Goal: Information Seeking & Learning: Check status

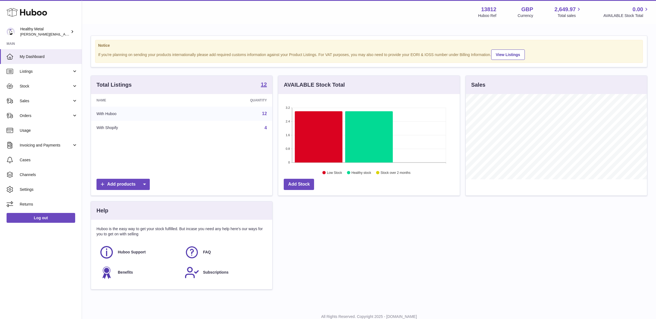
scroll to position [85, 181]
click at [35, 55] on span "My Dashboard" at bounding box center [49, 56] width 58 height 5
click at [27, 97] on link "Sales" at bounding box center [41, 100] width 82 height 15
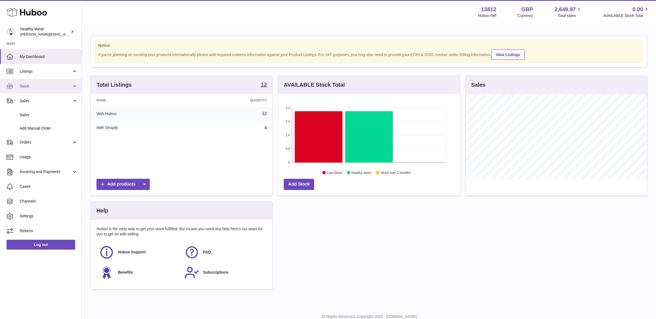
click at [40, 90] on link "Stock" at bounding box center [41, 86] width 82 height 15
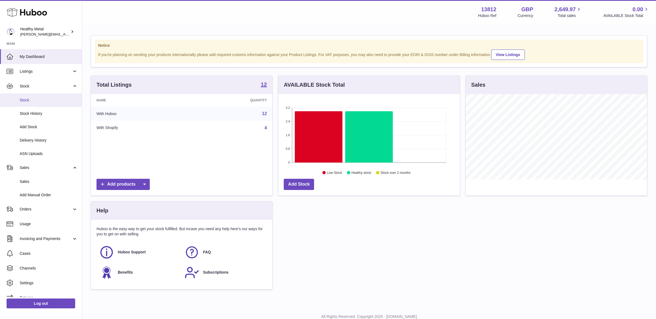
click at [39, 100] on span "Stock" at bounding box center [49, 100] width 58 height 5
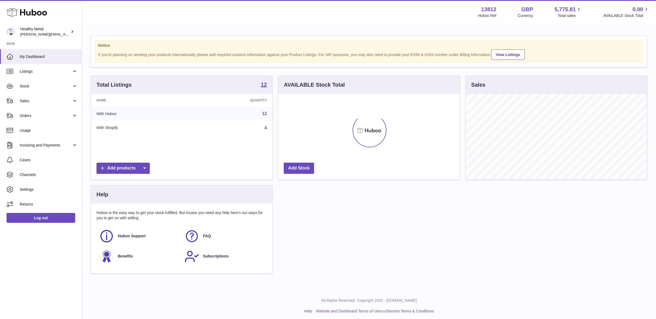
scroll to position [85, 181]
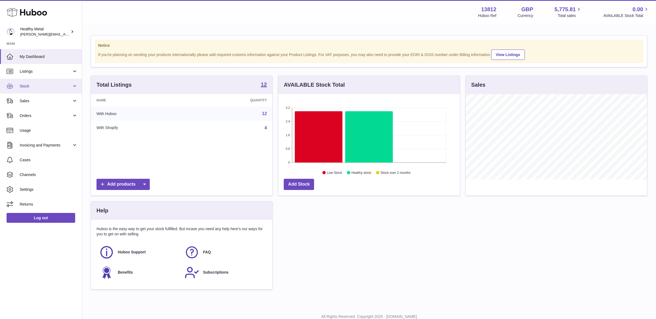
click at [60, 86] on span "Stock" at bounding box center [46, 86] width 52 height 5
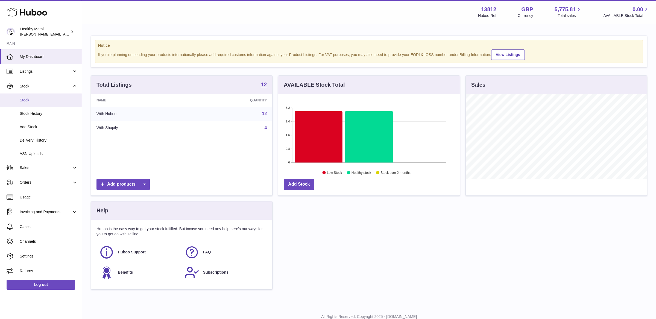
click at [36, 100] on span "Stock" at bounding box center [49, 100] width 58 height 5
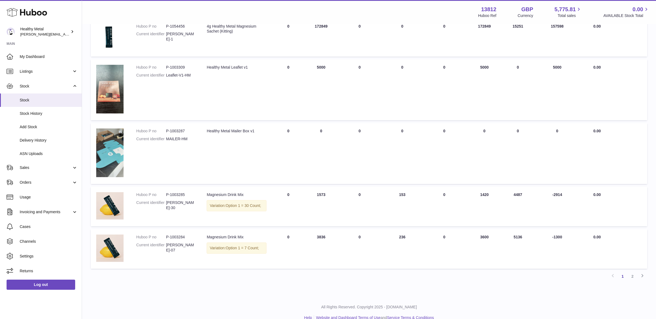
scroll to position [313, 0]
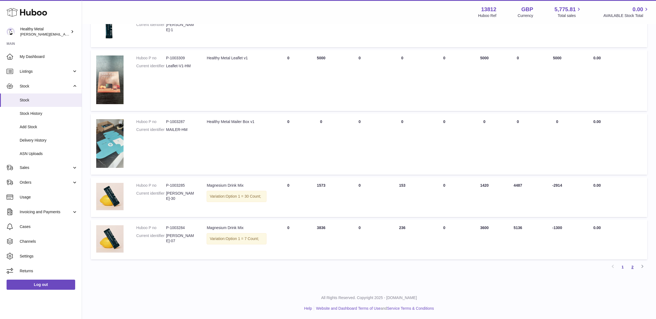
click at [633, 266] on link "2" at bounding box center [632, 267] width 10 height 10
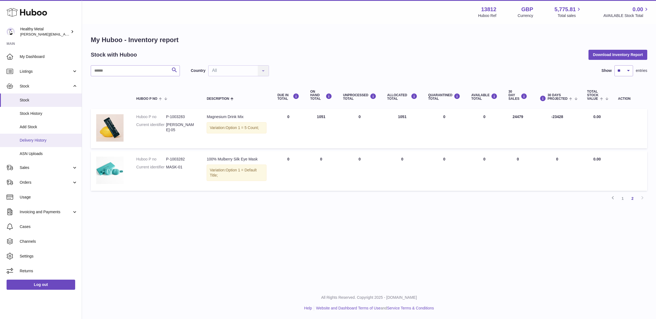
click at [34, 138] on span "Delivery History" at bounding box center [49, 140] width 58 height 5
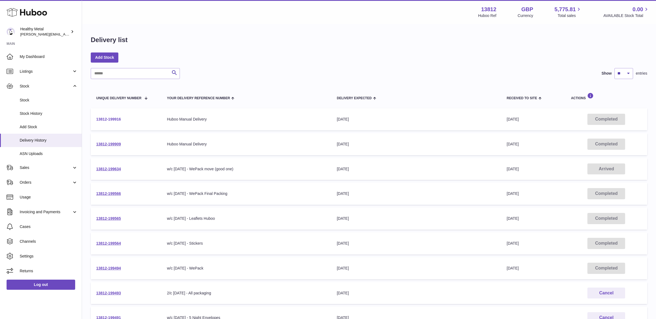
click at [105, 119] on link "13812-199916" at bounding box center [108, 119] width 25 height 4
click at [36, 199] on span "Usage" at bounding box center [49, 197] width 58 height 5
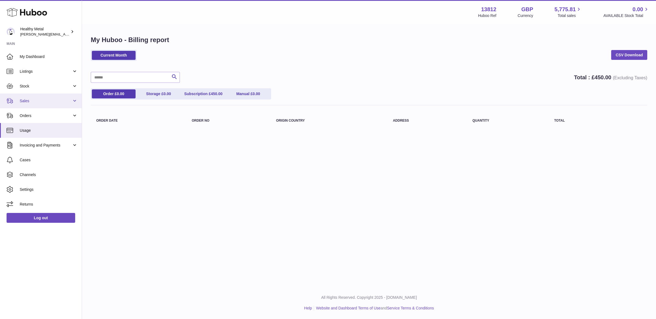
click at [70, 97] on link "Sales" at bounding box center [41, 100] width 82 height 15
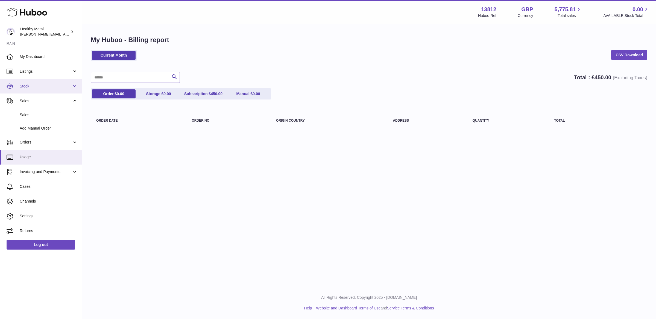
click at [58, 86] on span "Stock" at bounding box center [46, 86] width 52 height 5
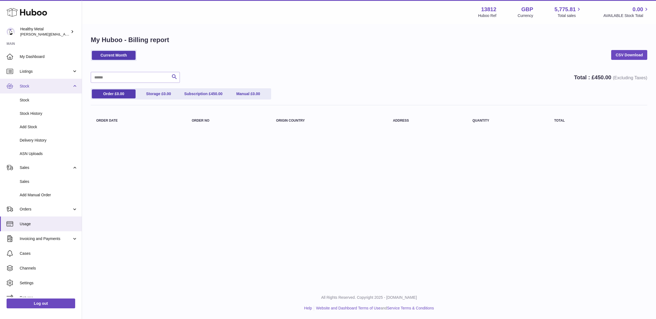
click at [36, 85] on span "Stock" at bounding box center [46, 86] width 52 height 5
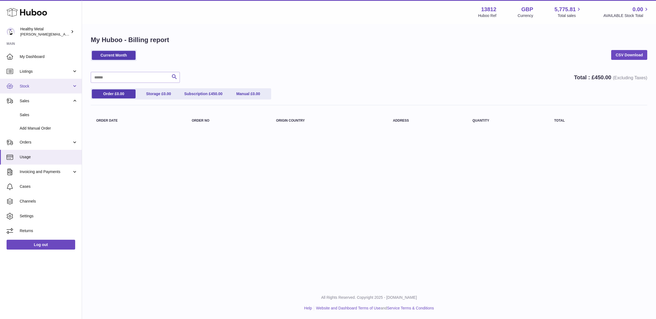
click at [45, 89] on link "Stock" at bounding box center [41, 86] width 82 height 15
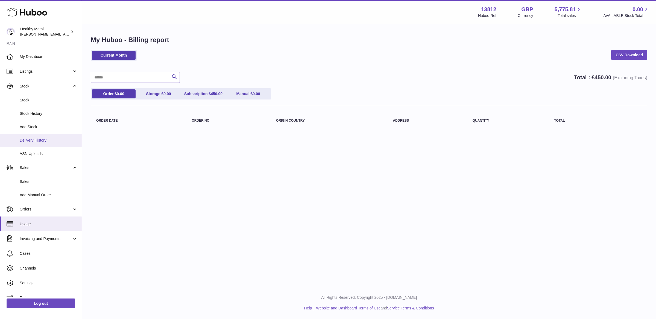
click at [44, 144] on link "Delivery History" at bounding box center [41, 140] width 82 height 13
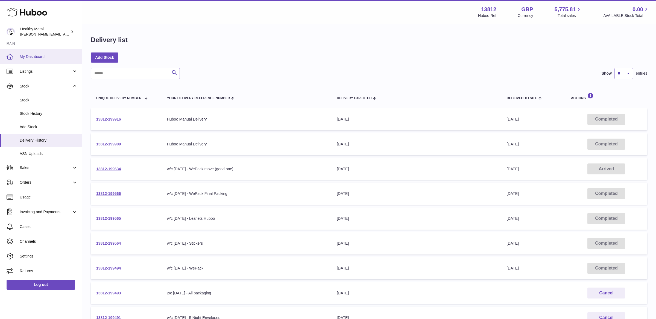
click at [33, 53] on link "My Dashboard" at bounding box center [41, 56] width 82 height 15
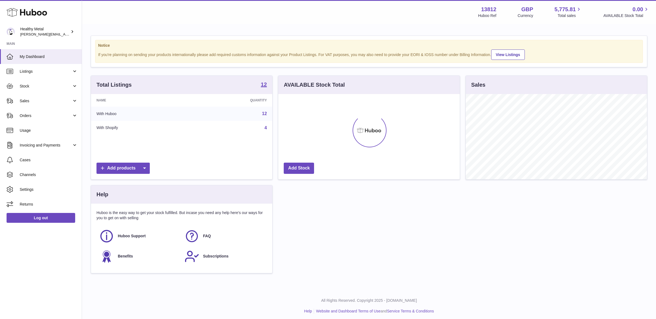
scroll to position [85, 181]
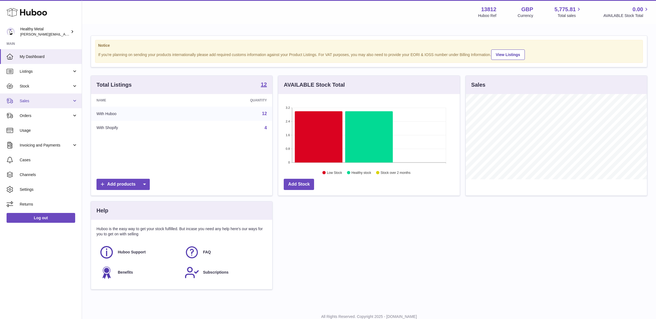
click at [48, 100] on span "Sales" at bounding box center [46, 100] width 52 height 5
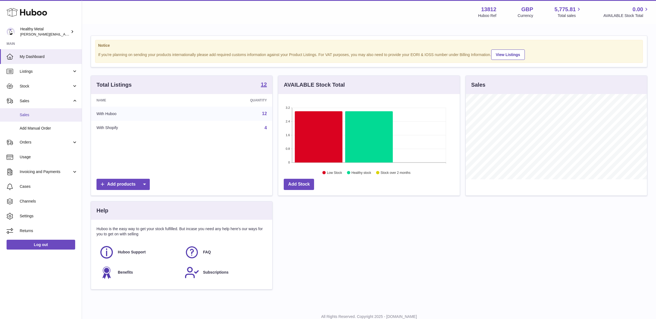
click at [40, 114] on span "Sales" at bounding box center [49, 114] width 58 height 5
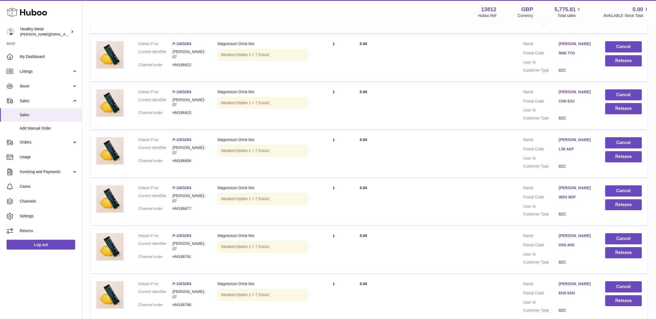
scroll to position [355, 0]
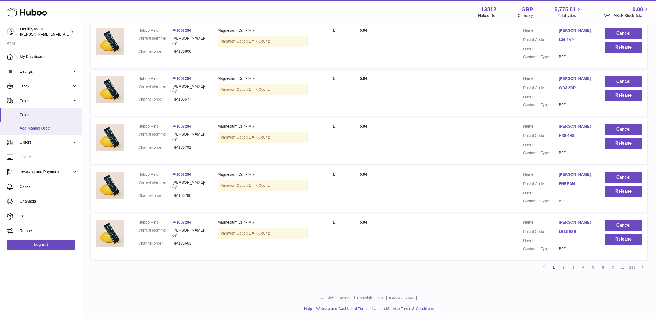
click at [29, 127] on span "Add Manual Order" at bounding box center [49, 128] width 58 height 5
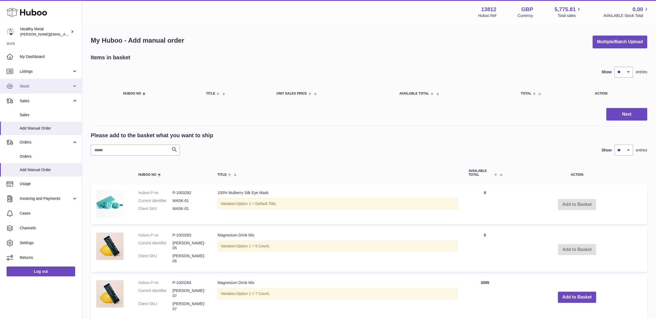
click at [63, 85] on span "Stock" at bounding box center [46, 86] width 52 height 5
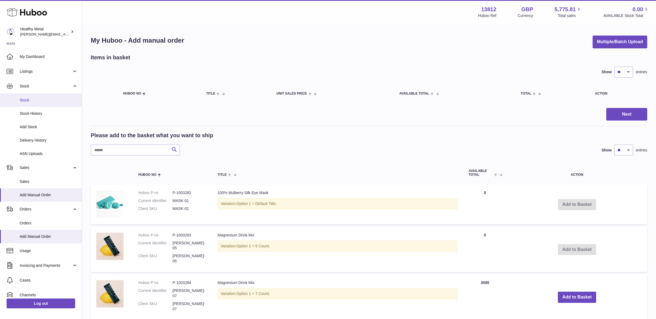
click at [33, 103] on link "Stock" at bounding box center [41, 99] width 82 height 13
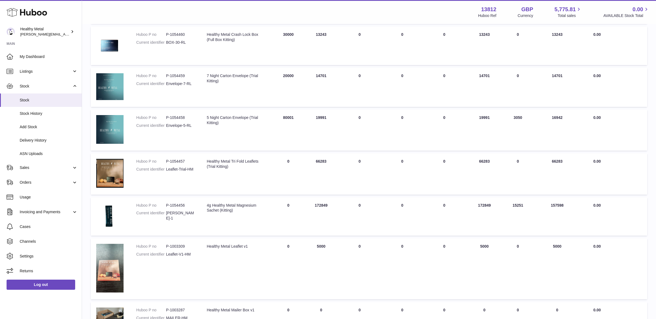
scroll to position [313, 0]
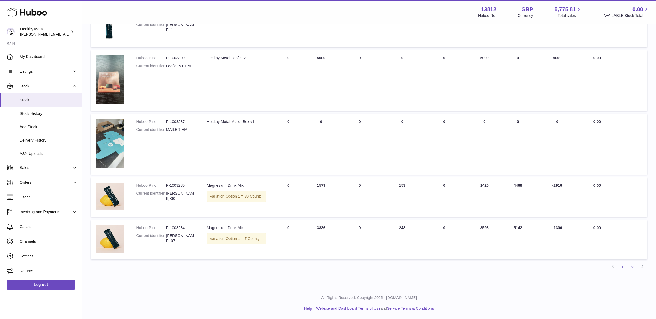
click at [634, 268] on link "2" at bounding box center [632, 267] width 10 height 10
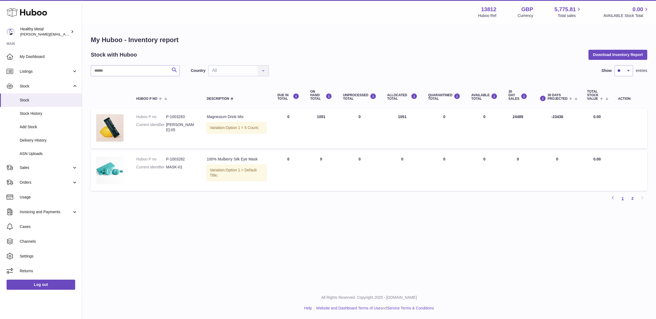
click at [624, 200] on link "1" at bounding box center [622, 198] width 10 height 10
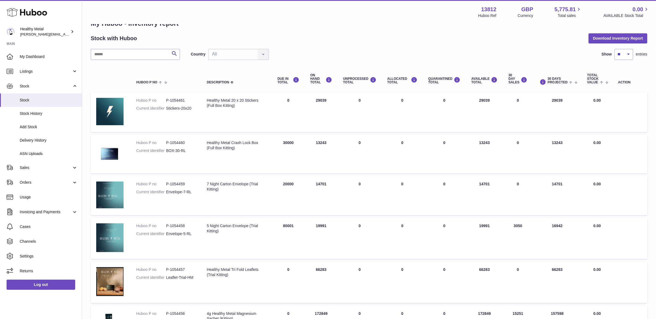
scroll to position [16, 0]
click at [510, 87] on th "30 DAY SALES" at bounding box center [518, 80] width 30 height 22
click at [516, 84] on div "30 DAY SALES" at bounding box center [517, 79] width 19 height 11
click at [631, 51] on select "** ** ** ***" at bounding box center [623, 55] width 19 height 11
click at [236, 57] on div "Country All All No elements found. Consider changing the search query. List is …" at bounding box center [230, 55] width 78 height 11
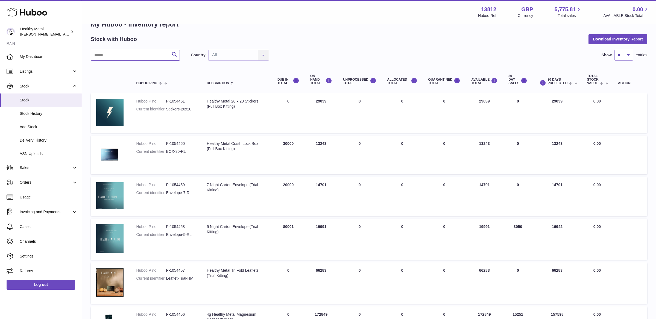
click at [123, 53] on input "text" at bounding box center [135, 55] width 89 height 11
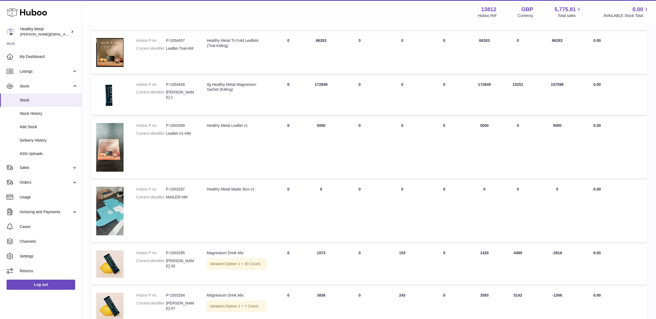
scroll to position [264, 0]
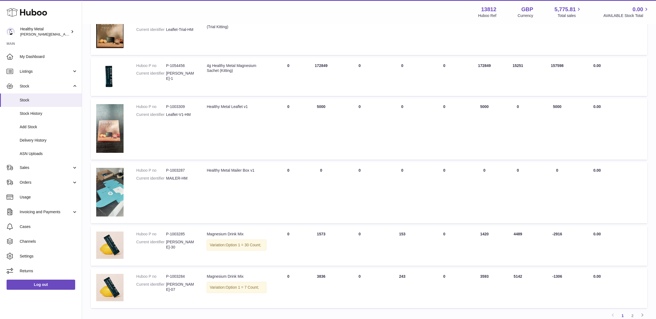
click at [178, 243] on dd "[PERSON_NAME]-30" at bounding box center [181, 244] width 30 height 10
drag, startPoint x: 179, startPoint y: 243, endPoint x: 166, endPoint y: 243, distance: 12.8
click at [166, 243] on dd "[PERSON_NAME]-30" at bounding box center [181, 244] width 30 height 10
copy dd "[PERSON_NAME]"
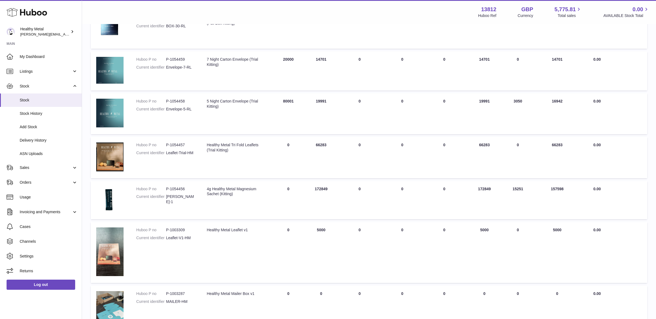
scroll to position [14, 0]
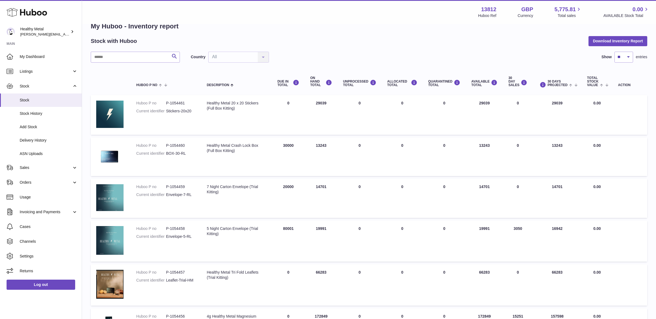
click at [123, 49] on div "My Huboo - Inventory report Stock with Huboo Download Inventory Report Search C…" at bounding box center [369, 296] width 556 height 549
click at [117, 62] on input "text" at bounding box center [135, 57] width 89 height 11
paste input "*****"
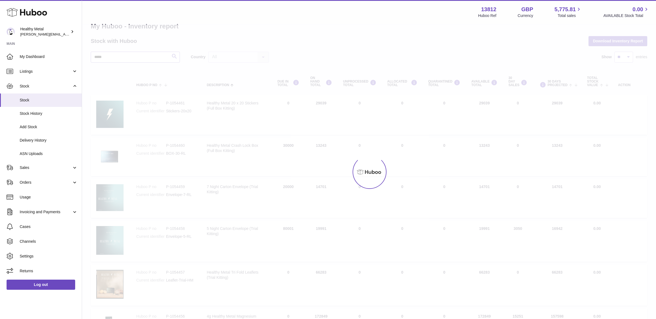
scroll to position [1, 0]
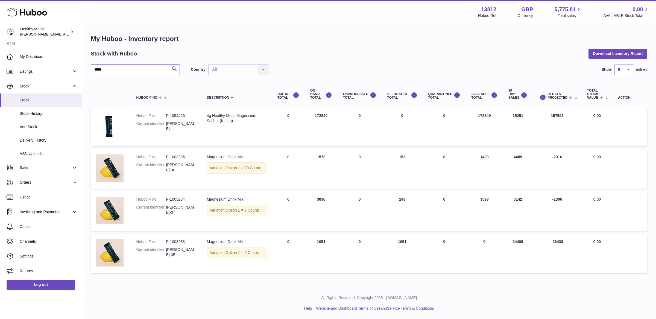
type input "*****"
click at [349, 63] on div "My Huboo - Inventory report Stock with Huboo Download Inventory Report ***** Se…" at bounding box center [369, 155] width 556 height 242
click at [167, 250] on dd "[PERSON_NAME]-05" at bounding box center [181, 252] width 30 height 10
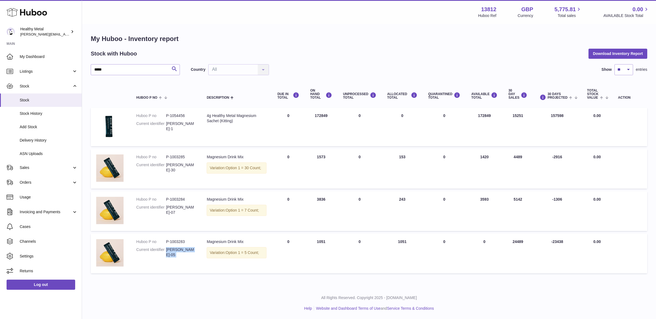
copy tr "[PERSON_NAME]-05 Description"
